Goal: Obtain resource: Obtain resource

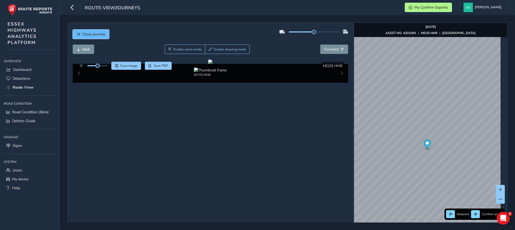
click at [77, 35] on span "Close journey" at bounding box center [79, 34] width 4 height 4
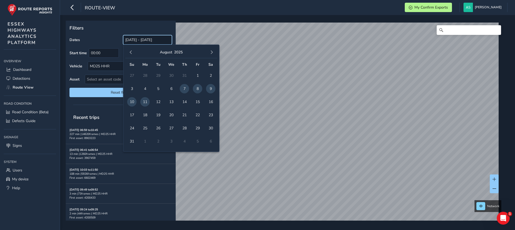
click at [138, 42] on input "[DATE] - [DATE]" at bounding box center [147, 39] width 49 height 9
click at [146, 87] on span "4" at bounding box center [144, 88] width 9 height 9
click at [143, 101] on span "11" at bounding box center [144, 101] width 9 height 9
type input "[DATE] - [DATE]"
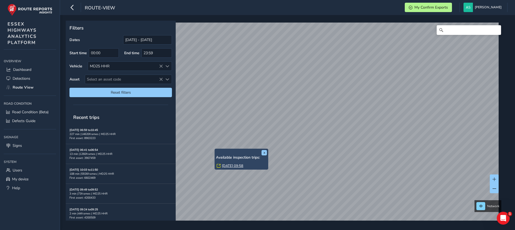
click at [228, 165] on link "[DATE] 09:58" at bounding box center [232, 165] width 21 height 5
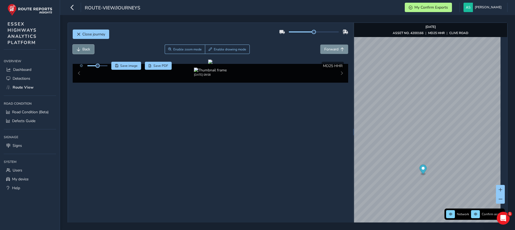
click at [80, 52] on button "Back" at bounding box center [83, 49] width 21 height 9
click at [450, 119] on img "Preview frame" at bounding box center [456, 117] width 13 height 4
click at [344, 49] on button "Forward" at bounding box center [334, 49] width 28 height 9
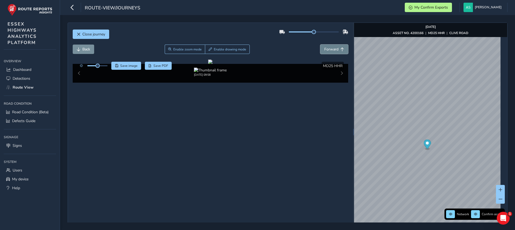
click at [344, 49] on button "Forward" at bounding box center [334, 49] width 28 height 9
click at [84, 48] on span "Back" at bounding box center [86, 49] width 8 height 5
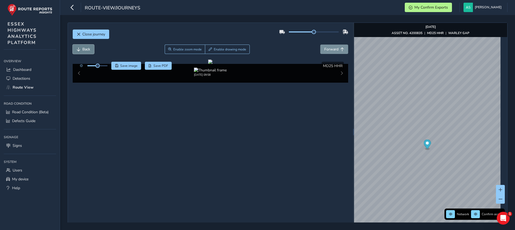
click at [81, 48] on button "Back" at bounding box center [83, 49] width 21 height 9
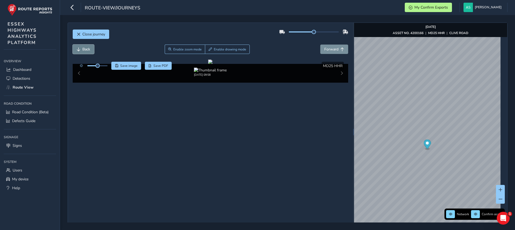
click at [81, 48] on button "Back" at bounding box center [83, 49] width 21 height 9
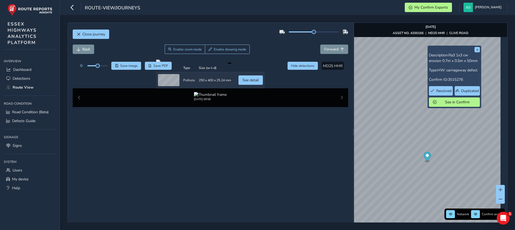
click at [86, 54] on div "Back Enable zoom mode Enable drawing mode Forward" at bounding box center [211, 52] width 276 height 15
drag, startPoint x: 86, startPoint y: 54, endPoint x: 94, endPoint y: 69, distance: 16.9
click at [94, 69] on div "Close journey Back Enable zoom mode Enable drawing mode Forward Click and Drag …" at bounding box center [210, 132] width 285 height 218
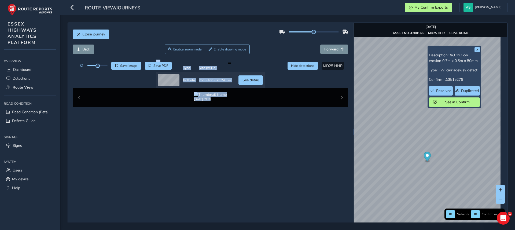
click at [94, 69] on div at bounding box center [92, 66] width 31 height 8
click at [88, 49] on span "Back" at bounding box center [86, 49] width 8 height 5
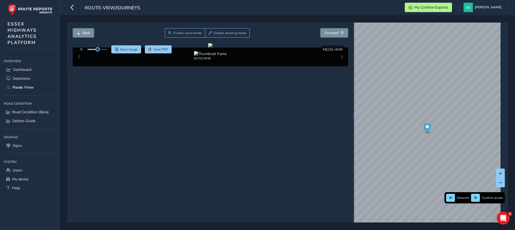
scroll to position [19, 0]
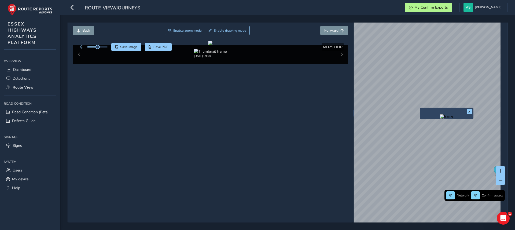
click at [437, 148] on div "x Network Confirm assets [DATE] ASSET NO. 4200166 | MD25 HHR | [GEOGRAPHIC_DATA]" at bounding box center [430, 113] width 153 height 218
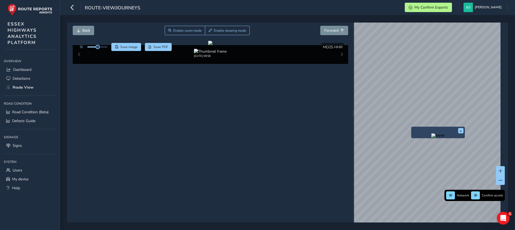
click at [420, 166] on div "x Network Confirm assets [DATE] ASSET NO. 4200166 | MD25 HHR | [GEOGRAPHIC_DATA]" at bounding box center [430, 113] width 153 height 218
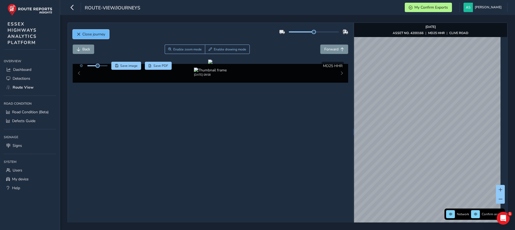
click at [84, 31] on button "Close journey" at bounding box center [91, 33] width 36 height 9
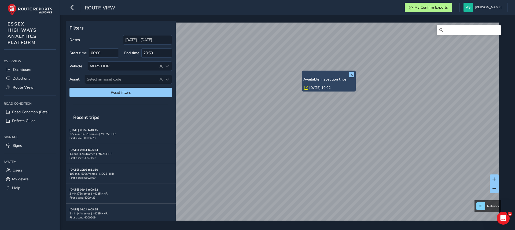
click at [316, 87] on link "[DATE] 10:02" at bounding box center [319, 87] width 21 height 5
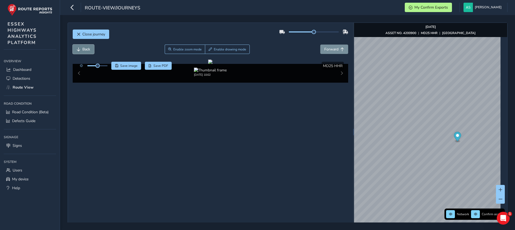
click at [85, 49] on span "Back" at bounding box center [86, 49] width 8 height 5
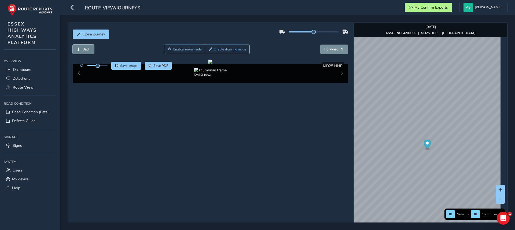
click at [85, 49] on span "Back" at bounding box center [86, 49] width 8 height 5
click at [327, 54] on button "Forward" at bounding box center [334, 49] width 28 height 9
click at [78, 50] on span "Back" at bounding box center [79, 49] width 4 height 4
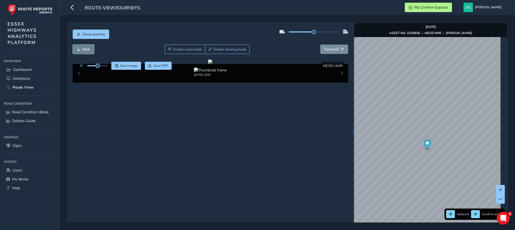
click at [78, 50] on span "Back" at bounding box center [79, 49] width 4 height 4
click at [79, 49] on span "Back" at bounding box center [79, 49] width 4 height 4
click at [124, 68] on button "Save image" at bounding box center [126, 66] width 30 height 8
click at [332, 49] on span "Forward" at bounding box center [331, 49] width 14 height 5
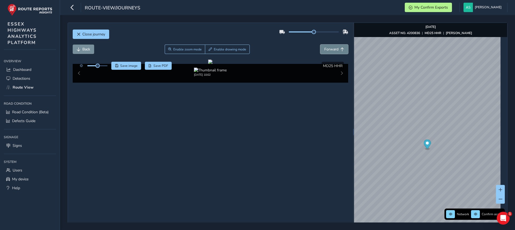
click at [333, 49] on span "Forward" at bounding box center [331, 49] width 14 height 5
click at [332, 49] on span "Forward" at bounding box center [331, 49] width 14 height 5
click at [332, 50] on span "Forward" at bounding box center [331, 49] width 14 height 5
click at [124, 66] on span "Save image" at bounding box center [128, 66] width 17 height 4
click at [327, 47] on span "Forward" at bounding box center [331, 49] width 14 height 5
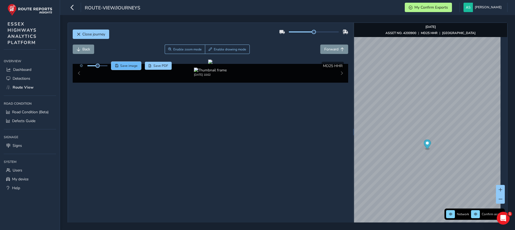
click at [124, 67] on span "Save image" at bounding box center [128, 66] width 17 height 4
drag, startPoint x: 332, startPoint y: 50, endPoint x: 310, endPoint y: 47, distance: 22.2
click at [310, 47] on div "Back Enable zoom mode Enable drawing mode Forward" at bounding box center [211, 49] width 276 height 9
click at [329, 47] on span "Forward" at bounding box center [331, 49] width 14 height 5
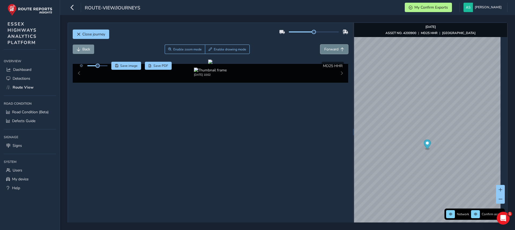
click at [329, 47] on span "Forward" at bounding box center [331, 49] width 14 height 5
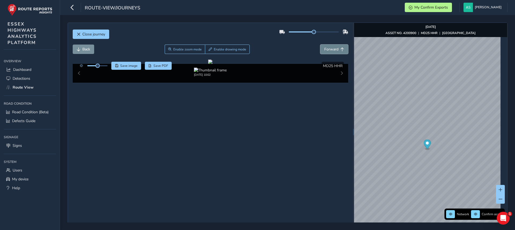
click at [329, 47] on span "Forward" at bounding box center [331, 49] width 14 height 5
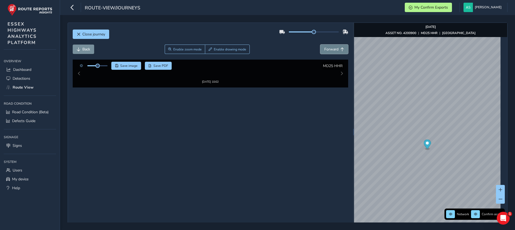
click at [329, 47] on span "Forward" at bounding box center [331, 49] width 14 height 5
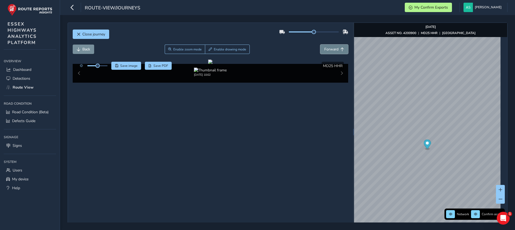
click at [329, 47] on span "Forward" at bounding box center [331, 49] width 14 height 5
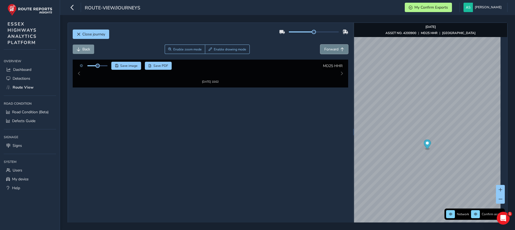
click at [329, 47] on span "Forward" at bounding box center [331, 49] width 14 height 5
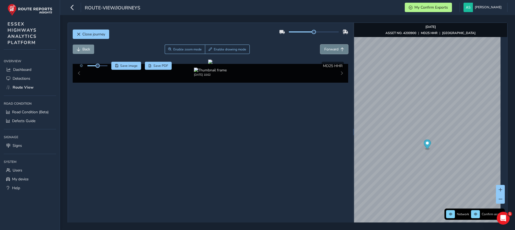
click at [329, 47] on span "Forward" at bounding box center [331, 49] width 14 height 5
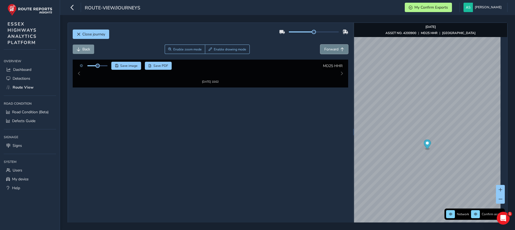
click at [329, 47] on span "Forward" at bounding box center [331, 49] width 14 height 5
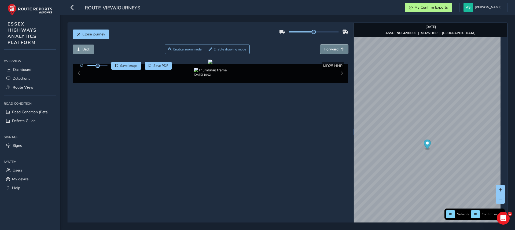
click at [329, 47] on span "Forward" at bounding box center [331, 49] width 14 height 5
click at [423, 164] on img "Preview frame" at bounding box center [429, 162] width 13 height 4
click at [329, 51] on span "Forward" at bounding box center [331, 49] width 14 height 5
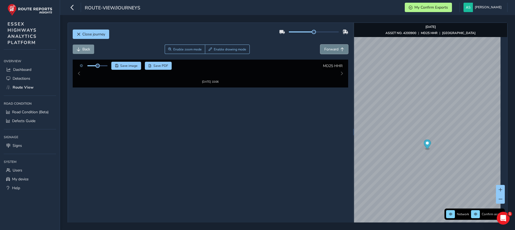
click at [329, 51] on span "Forward" at bounding box center [331, 49] width 14 height 5
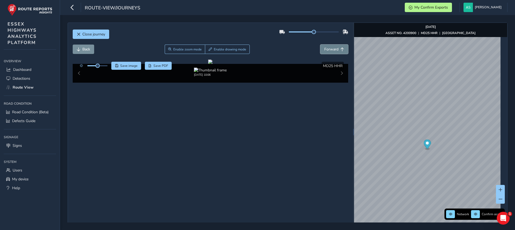
click at [329, 51] on span "Forward" at bounding box center [331, 49] width 14 height 5
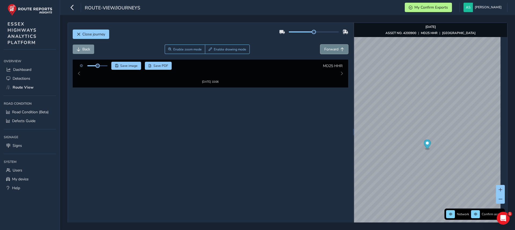
click at [329, 51] on span "Forward" at bounding box center [331, 49] width 14 height 5
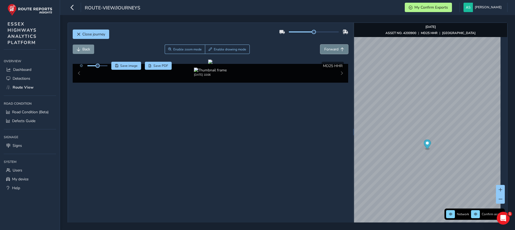
click at [329, 51] on span "Forward" at bounding box center [331, 49] width 14 height 5
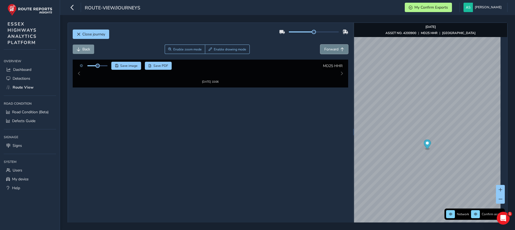
click at [329, 51] on span "Forward" at bounding box center [331, 49] width 14 height 5
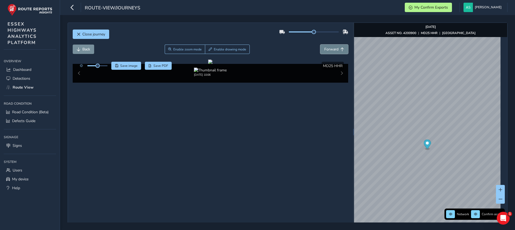
click at [329, 51] on span "Forward" at bounding box center [331, 49] width 14 height 5
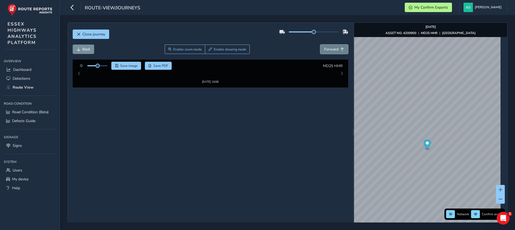
click at [329, 51] on span "Forward" at bounding box center [331, 49] width 14 height 5
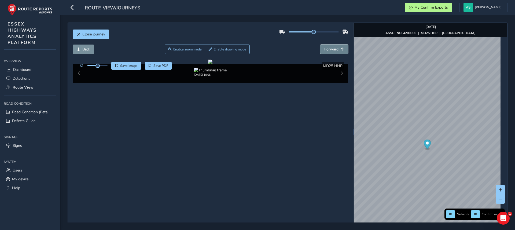
click at [325, 51] on span "Forward" at bounding box center [331, 49] width 14 height 5
click at [84, 47] on span "Back" at bounding box center [86, 49] width 8 height 5
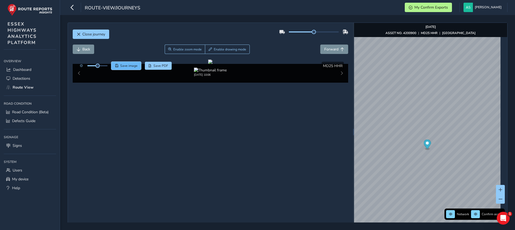
click at [125, 65] on span "Save image" at bounding box center [128, 66] width 17 height 4
click at [324, 47] on span "Forward" at bounding box center [331, 49] width 14 height 5
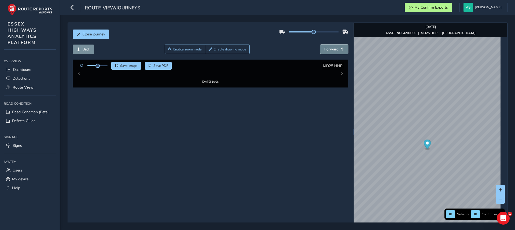
click at [324, 47] on span "Forward" at bounding box center [331, 49] width 14 height 5
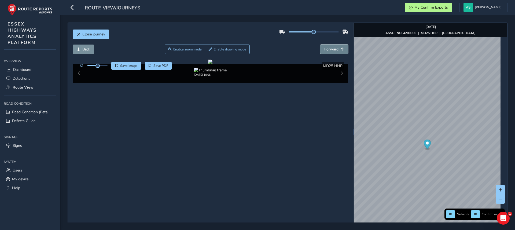
click at [324, 47] on span "Forward" at bounding box center [331, 49] width 14 height 5
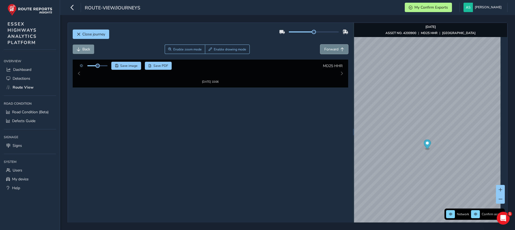
click at [324, 47] on span "Forward" at bounding box center [331, 49] width 14 height 5
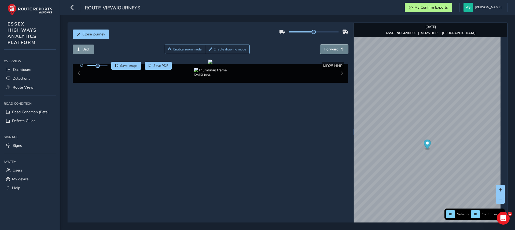
click at [324, 47] on span "Forward" at bounding box center [331, 49] width 14 height 5
click at [91, 53] on button "Back" at bounding box center [83, 49] width 21 height 9
click at [125, 68] on button "Save image" at bounding box center [126, 66] width 30 height 8
click at [80, 50] on span "Back" at bounding box center [79, 49] width 4 height 4
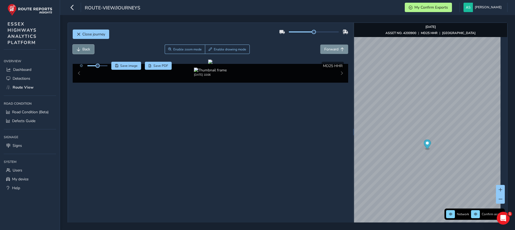
click at [80, 50] on span "Back" at bounding box center [79, 49] width 4 height 4
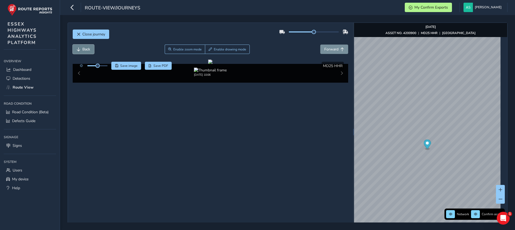
click at [80, 50] on span "Back" at bounding box center [79, 49] width 4 height 4
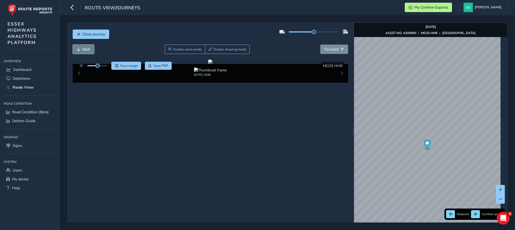
click at [80, 50] on span "Back" at bounding box center [79, 49] width 4 height 4
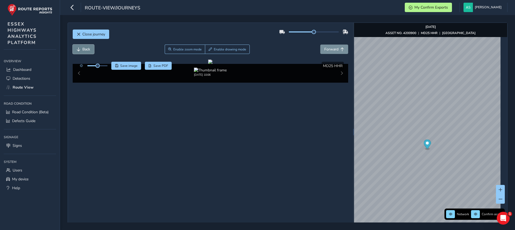
click at [80, 50] on span "Back" at bounding box center [79, 49] width 4 height 4
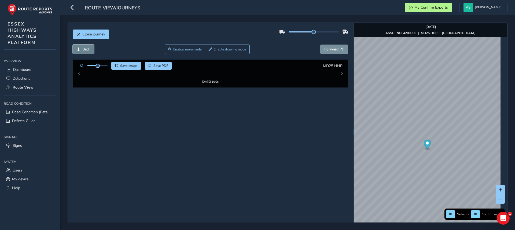
click at [80, 50] on span "Back" at bounding box center [79, 49] width 4 height 4
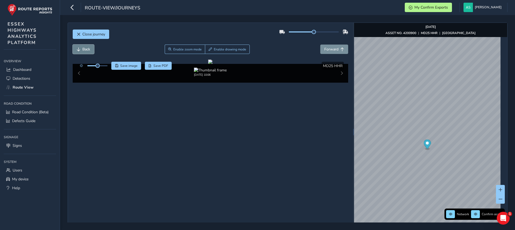
click at [80, 50] on span "Back" at bounding box center [79, 49] width 4 height 4
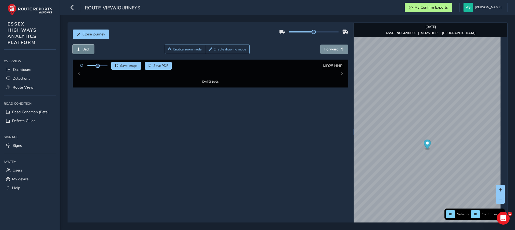
click at [80, 50] on span "Back" at bounding box center [79, 49] width 4 height 4
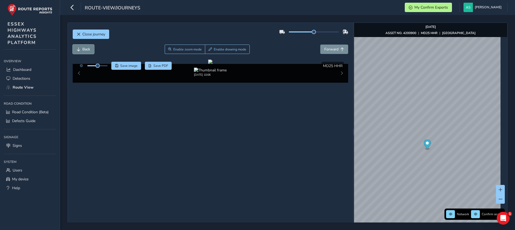
click at [80, 50] on span "Back" at bounding box center [79, 49] width 4 height 4
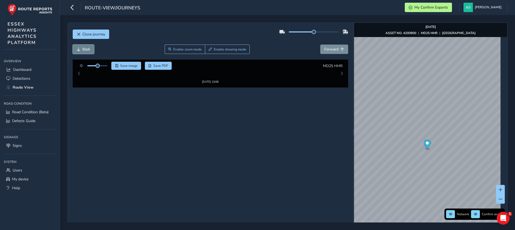
click at [80, 50] on span "Back" at bounding box center [79, 49] width 4 height 4
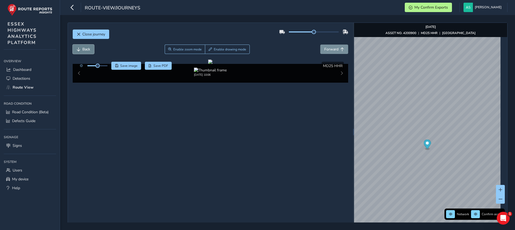
click at [80, 50] on span "Back" at bounding box center [79, 49] width 4 height 4
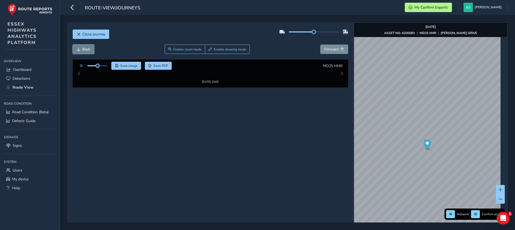
click at [80, 50] on span "Back" at bounding box center [79, 49] width 4 height 4
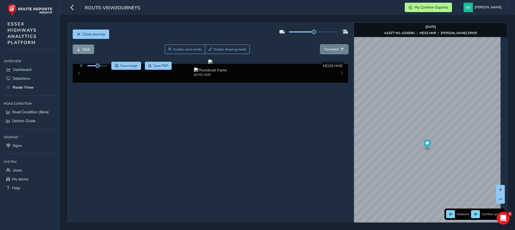
click at [327, 49] on span "Forward" at bounding box center [331, 49] width 14 height 5
click at [91, 48] on button "Back" at bounding box center [83, 49] width 21 height 9
click at [324, 48] on span "Forward" at bounding box center [331, 49] width 14 height 5
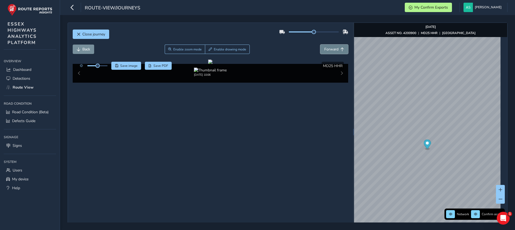
click at [324, 48] on span "Forward" at bounding box center [331, 49] width 14 height 5
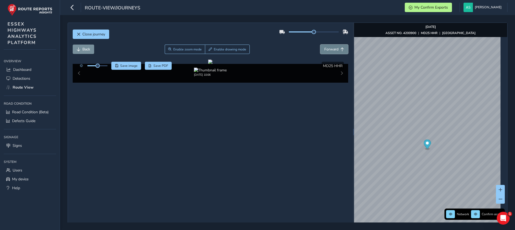
click at [324, 48] on span "Forward" at bounding box center [331, 49] width 14 height 5
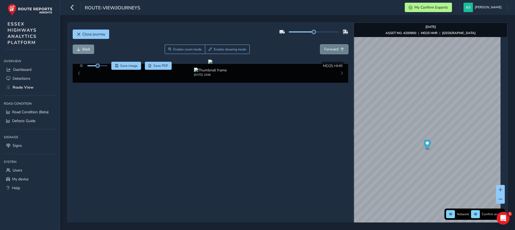
click at [324, 48] on span "Forward" at bounding box center [331, 49] width 14 height 5
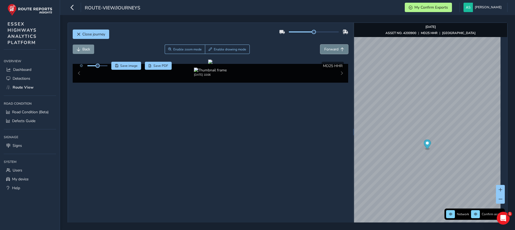
click at [324, 48] on span "Forward" at bounding box center [331, 49] width 14 height 5
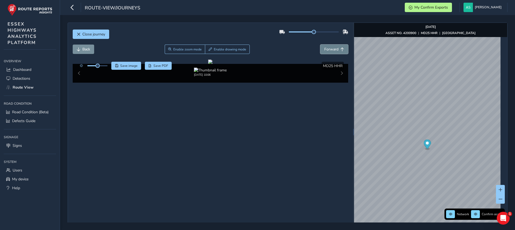
click at [324, 48] on span "Forward" at bounding box center [331, 49] width 14 height 5
click at [331, 53] on button "Forward" at bounding box center [334, 49] width 28 height 9
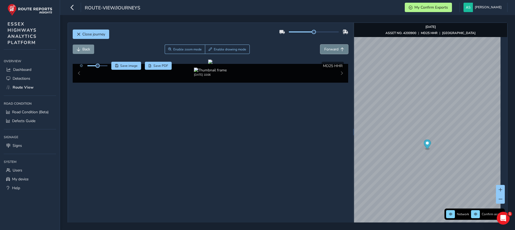
click at [331, 53] on button "Forward" at bounding box center [334, 49] width 28 height 9
click at [89, 33] on span "Close journey" at bounding box center [93, 34] width 23 height 5
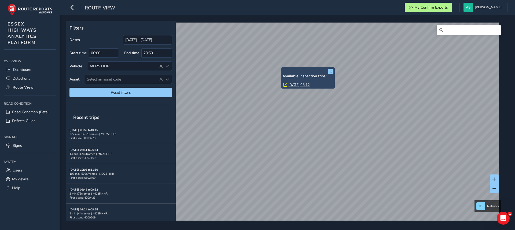
click at [298, 84] on link "[DATE] 08:12" at bounding box center [298, 84] width 21 height 5
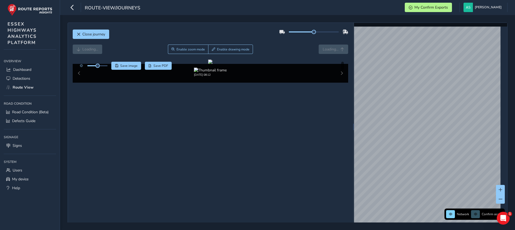
click at [322, 49] on div "Loading... Enable zoom mode Enable drawing mode Loading..." at bounding box center [211, 49] width 276 height 9
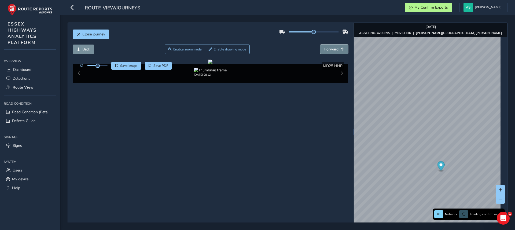
click at [333, 47] on span "Forward" at bounding box center [331, 49] width 14 height 5
click at [327, 47] on span "Forward" at bounding box center [331, 49] width 14 height 5
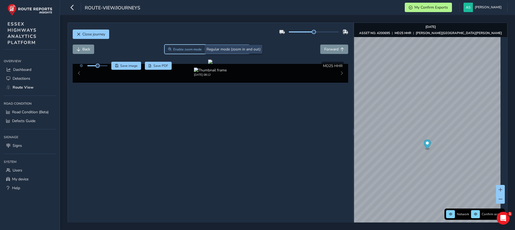
click at [189, 48] on span "Enable zoom mode" at bounding box center [187, 49] width 28 height 4
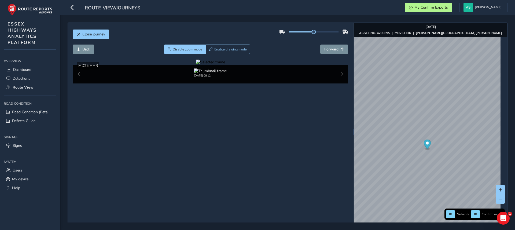
click at [225, 65] on div at bounding box center [210, 62] width 29 height 5
click at [223, 106] on img at bounding box center [305, 191] width 772 height 434
click at [79, 48] on span "Back" at bounding box center [79, 49] width 4 height 4
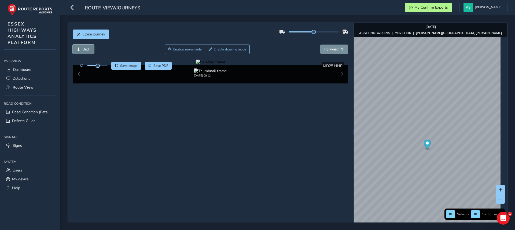
click at [79, 48] on span "Back" at bounding box center [79, 49] width 4 height 4
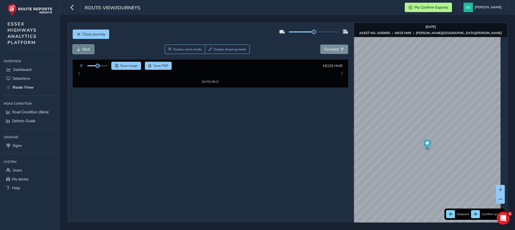
click at [79, 48] on span "Back" at bounding box center [79, 49] width 4 height 4
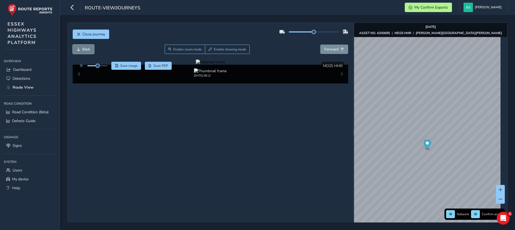
click at [79, 48] on span "Back" at bounding box center [79, 49] width 4 height 4
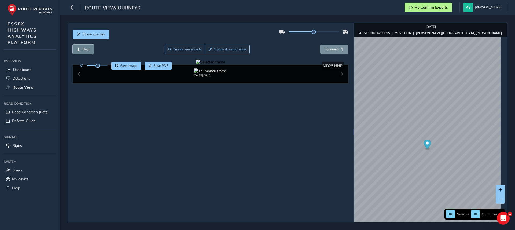
click at [79, 48] on span "Back" at bounding box center [79, 49] width 4 height 4
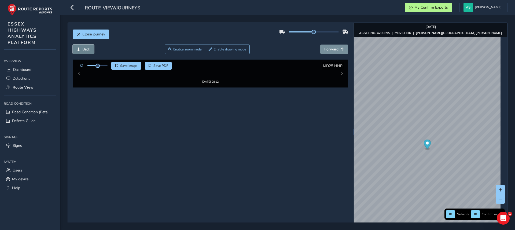
click at [79, 48] on span "Back" at bounding box center [79, 49] width 4 height 4
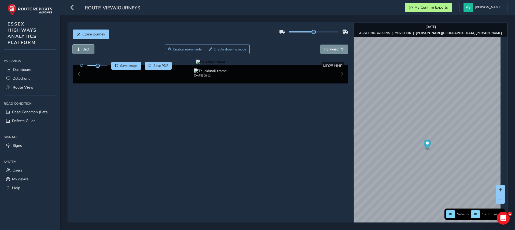
click at [79, 48] on span "Back" at bounding box center [79, 49] width 4 height 4
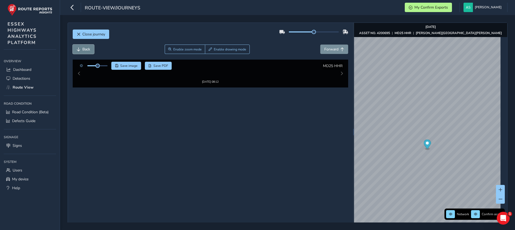
click at [79, 48] on span "Back" at bounding box center [79, 49] width 4 height 4
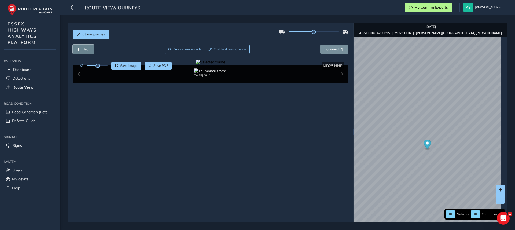
click at [79, 48] on span "Back" at bounding box center [79, 49] width 4 height 4
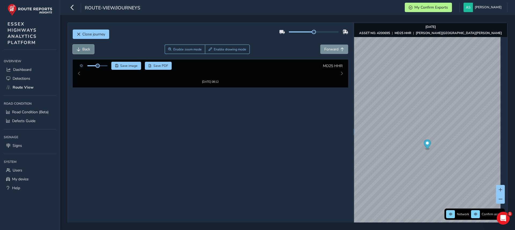
click at [79, 48] on span "Back" at bounding box center [79, 49] width 4 height 4
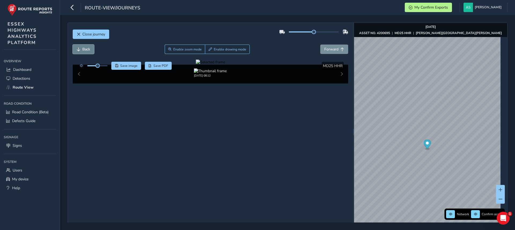
click at [79, 48] on span "Back" at bounding box center [79, 49] width 4 height 4
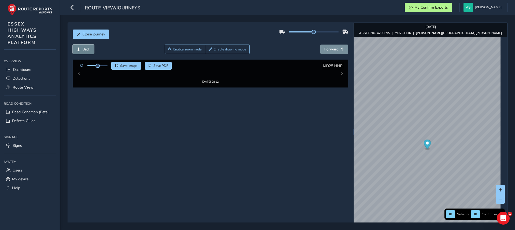
click at [79, 48] on span "Back" at bounding box center [79, 49] width 4 height 4
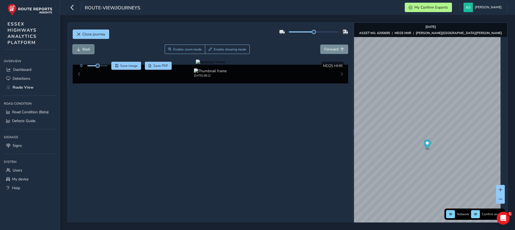
click at [79, 48] on span "Back" at bounding box center [79, 49] width 4 height 4
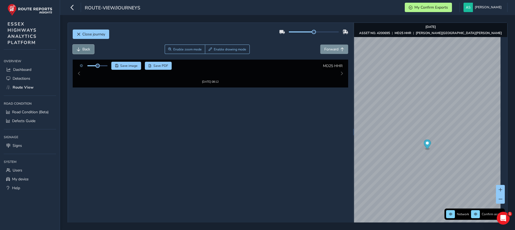
click at [79, 48] on span "Back" at bounding box center [79, 49] width 4 height 4
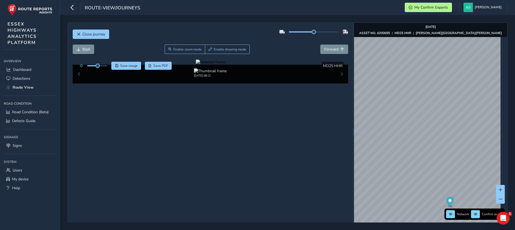
click at [418, 229] on html "route-view/journeys My Confirm Exports [PERSON_NAME] Colour Scheme: Dark Dim Li…" at bounding box center [257, 115] width 515 height 230
click at [451, 175] on div "x Network Confirm assets [DATE] ASSET NO. 4200695 | MD25 HHR | [PERSON_NAME][GE…" at bounding box center [430, 132] width 153 height 218
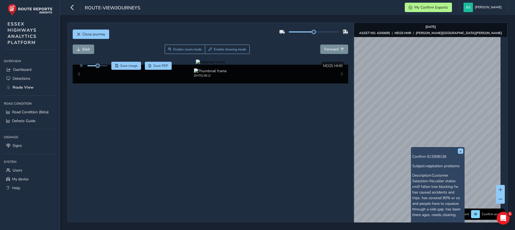
click at [432, 197] on div "x Confirm ID: 2908136 Subject: vegetation problems Description: Customer Select…" at bounding box center [430, 132] width 153 height 218
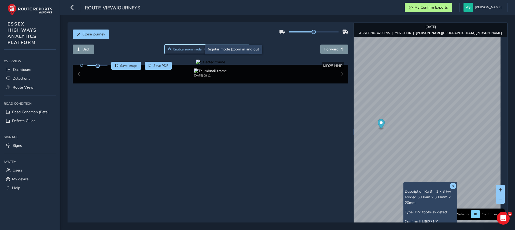
click at [190, 46] on button "Enable zoom mode" at bounding box center [184, 49] width 41 height 9
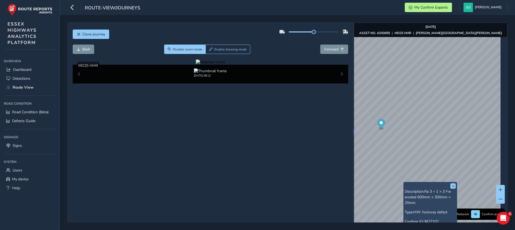
click at [196, 65] on div at bounding box center [210, 62] width 29 height 5
click at [120, 125] on img at bounding box center [494, 156] width 772 height 434
click at [84, 49] on span "Back" at bounding box center [86, 49] width 8 height 5
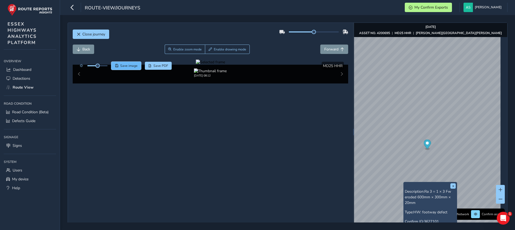
click at [129, 67] on span "Save image" at bounding box center [128, 66] width 17 height 4
